Goal: Task Accomplishment & Management: Manage account settings

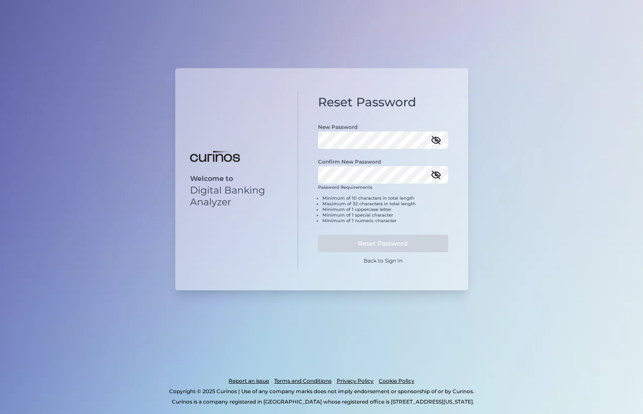
click at [436, 141] on icon "button" at bounding box center [436, 140] width 8 height 8
click at [300, 143] on div "Reset Password New Password Confirm New Password Password Requirements Minimum …" at bounding box center [383, 179] width 170 height 177
click at [439, 174] on icon "button" at bounding box center [436, 175] width 10 height 10
click at [387, 244] on button "Reset Password" at bounding box center [383, 243] width 130 height 17
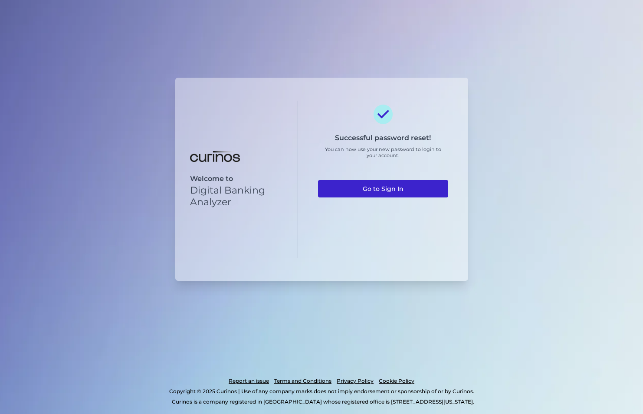
click at [383, 189] on link "Go to Sign In" at bounding box center [383, 188] width 130 height 17
